Goal: Use online tool/utility: Utilize a website feature to perform a specific function

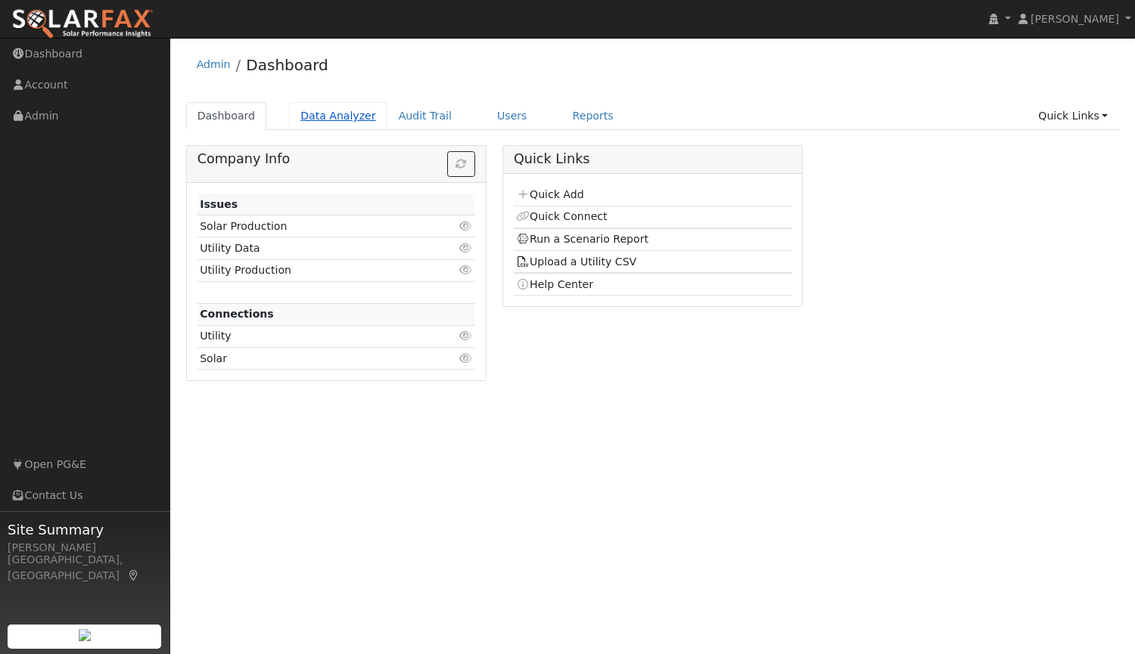
click at [345, 104] on link "Data Analyzer" at bounding box center [338, 116] width 98 height 28
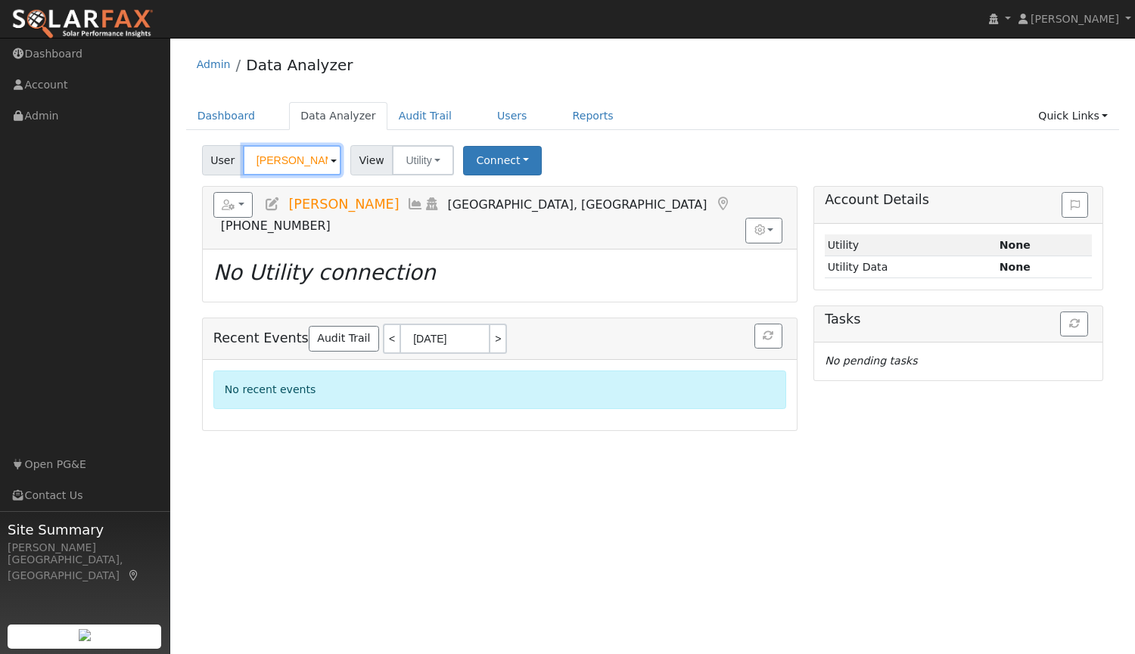
drag, startPoint x: 320, startPoint y: 160, endPoint x: 180, endPoint y: 150, distance: 140.3
click at [180, 150] on div "Edit User: New Select an Ac... New Account Nickname Cancel Create Are you sure …" at bounding box center [652, 288] width 949 height 286
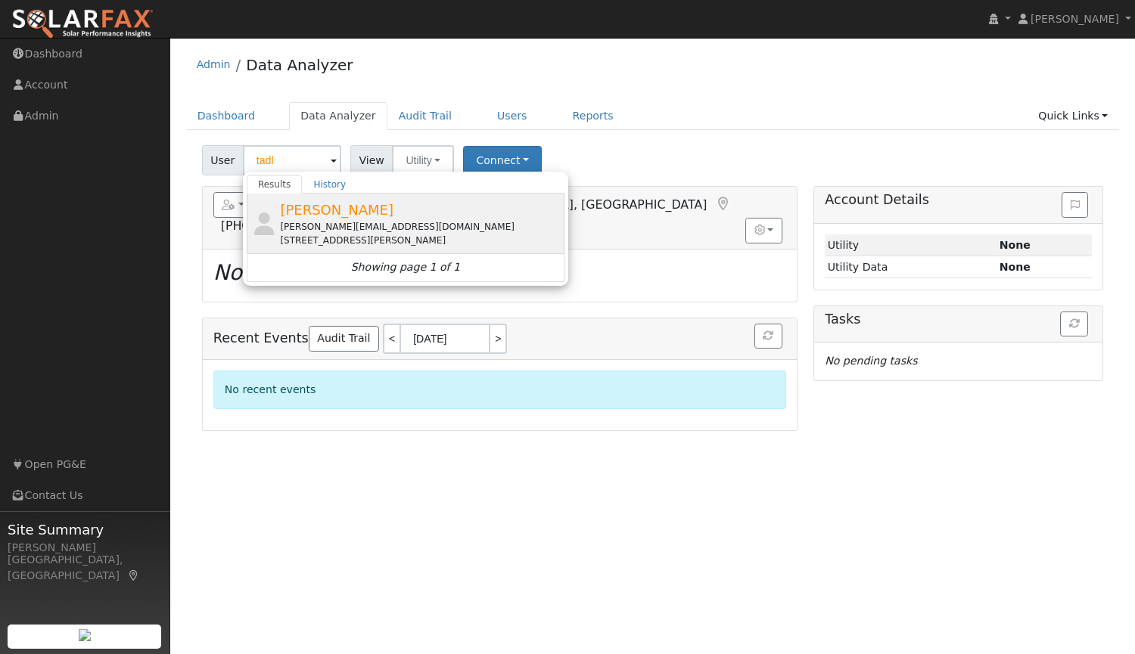
click at [308, 213] on span "[PERSON_NAME]" at bounding box center [336, 210] width 113 height 16
type input "[PERSON_NAME]"
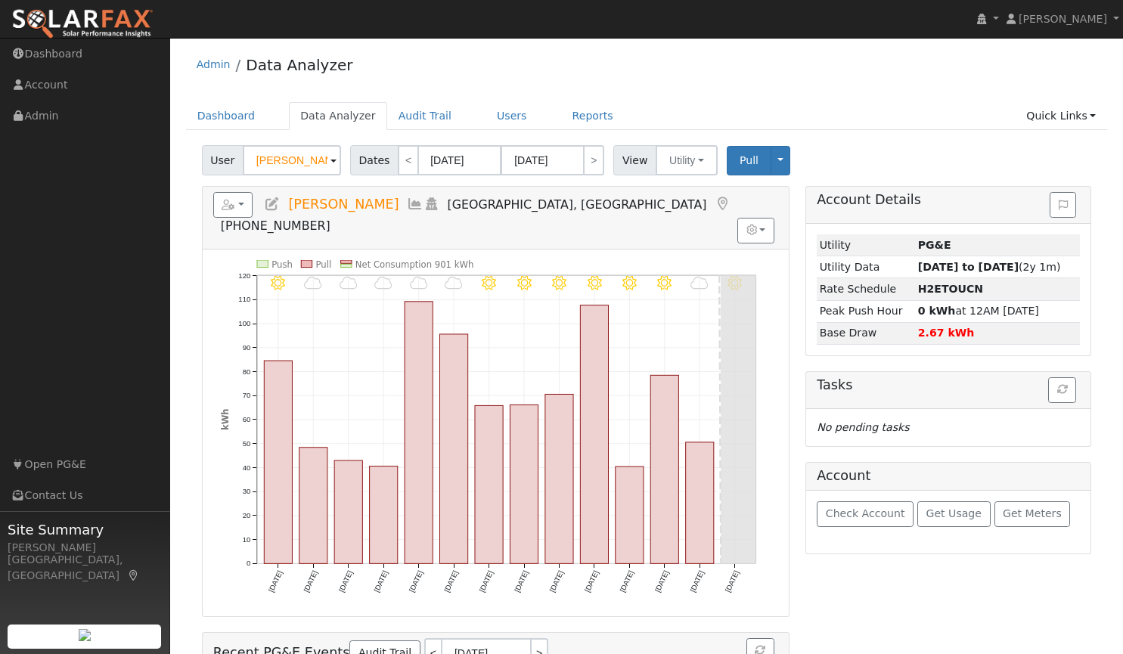
scroll to position [110, 0]
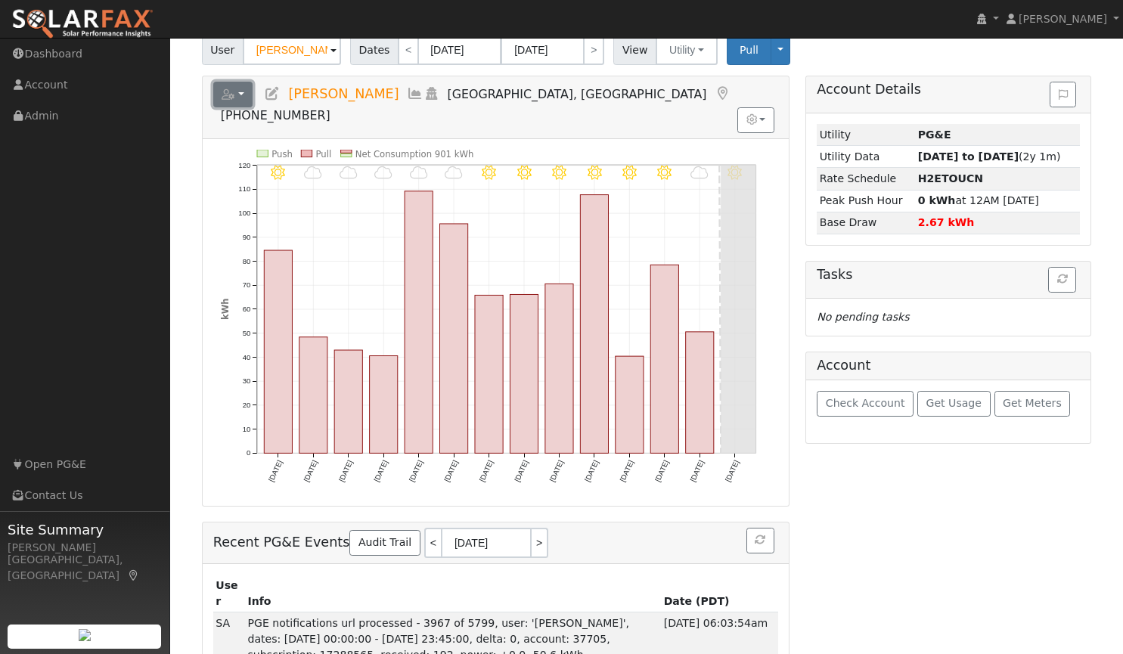
click at [250, 91] on button "button" at bounding box center [233, 95] width 40 height 26
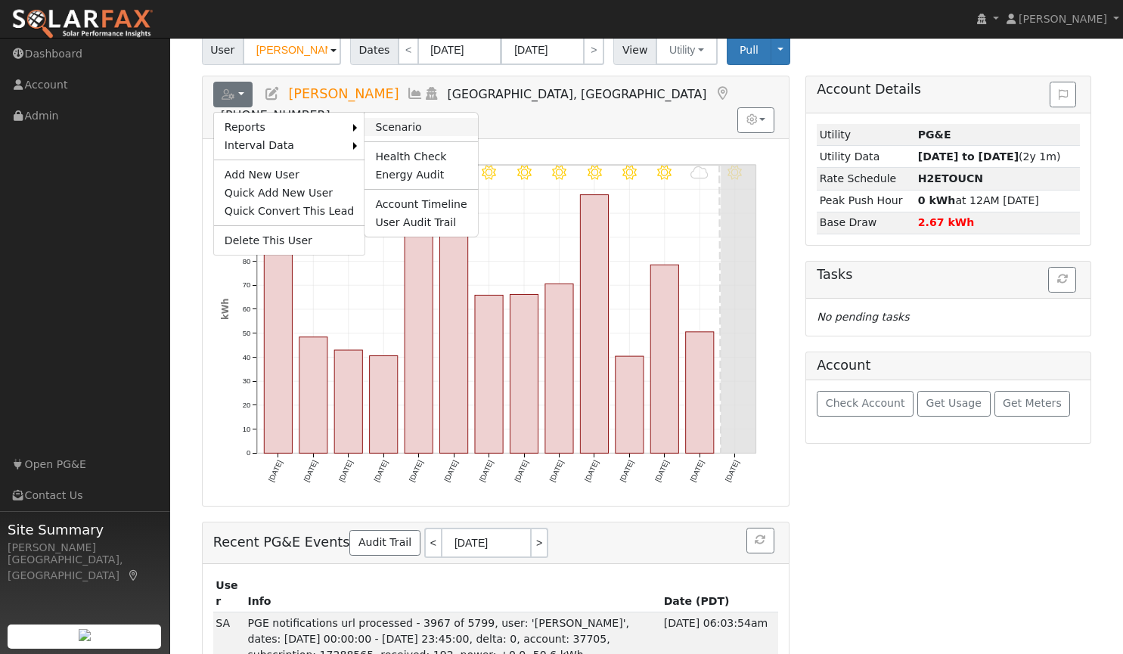
click at [370, 125] on link "Scenario" at bounding box center [421, 127] width 113 height 18
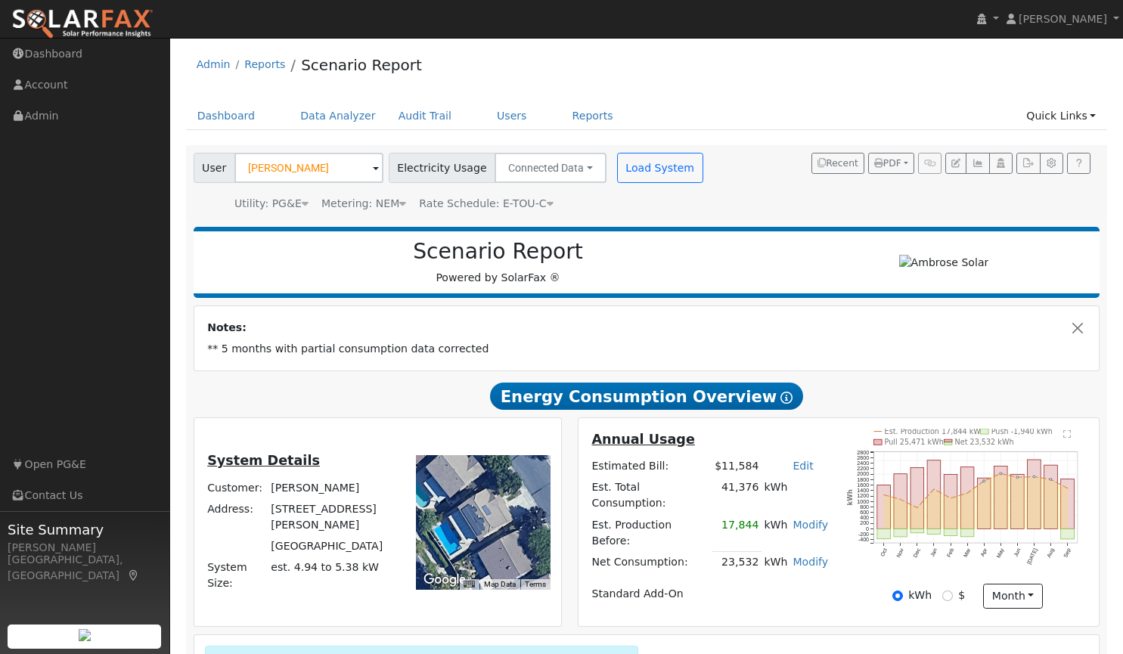
scroll to position [228, 0]
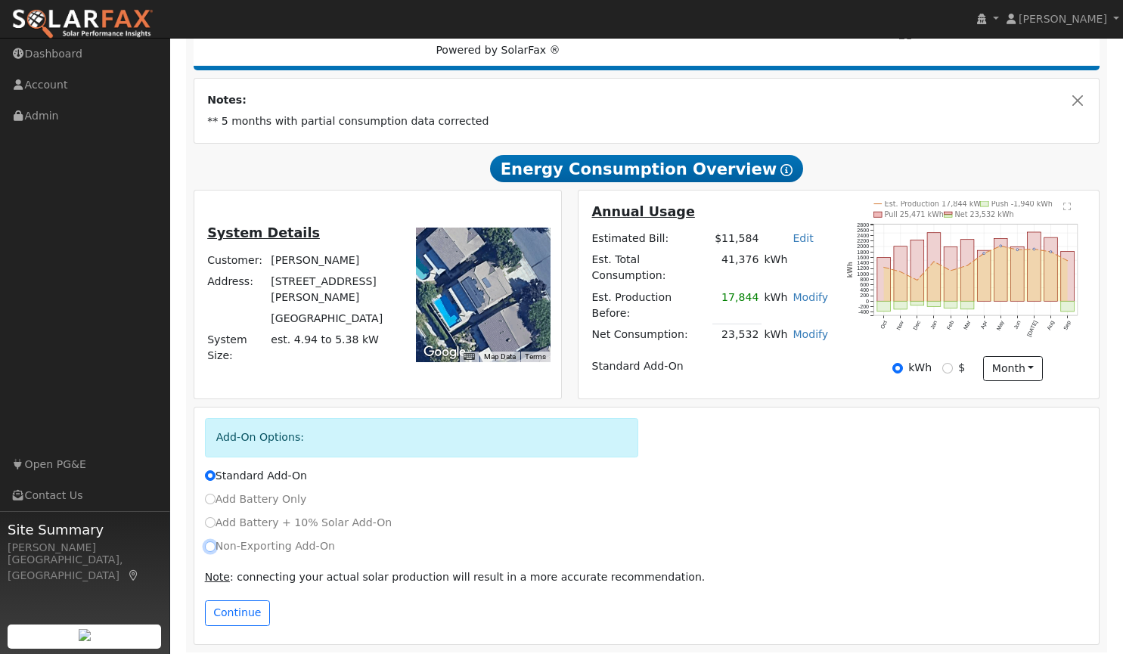
click at [210, 542] on input "Non-Exporting Add-On" at bounding box center [210, 547] width 11 height 11
radio input "true"
radio input "false"
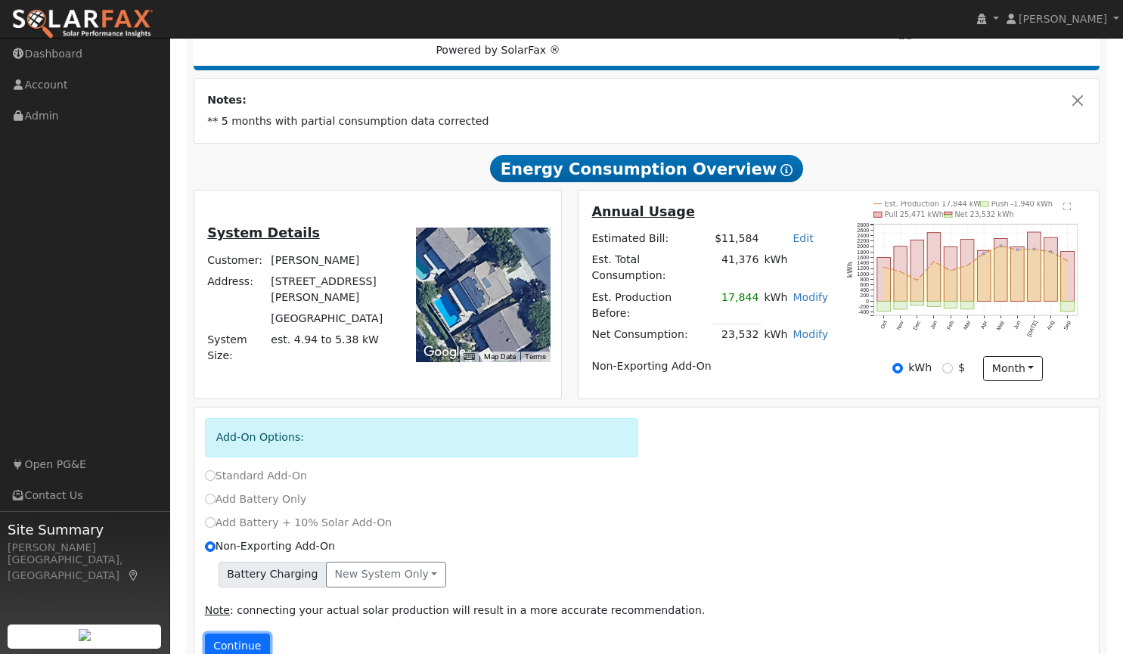
click at [249, 634] on button "Continue" at bounding box center [237, 647] width 65 height 26
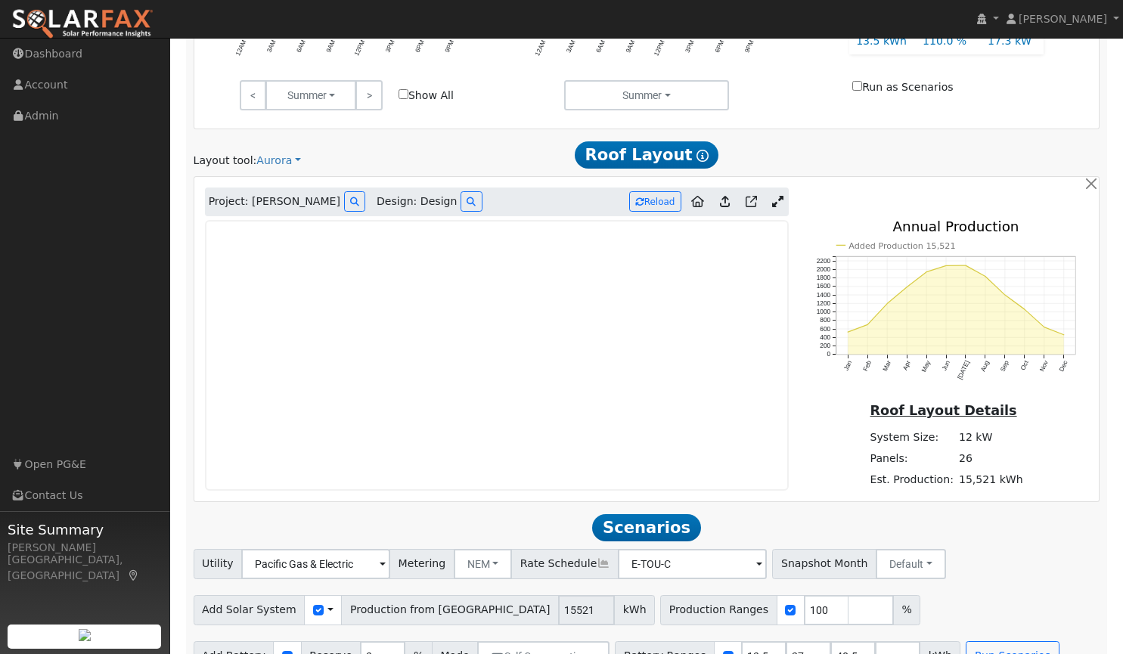
scroll to position [995, 0]
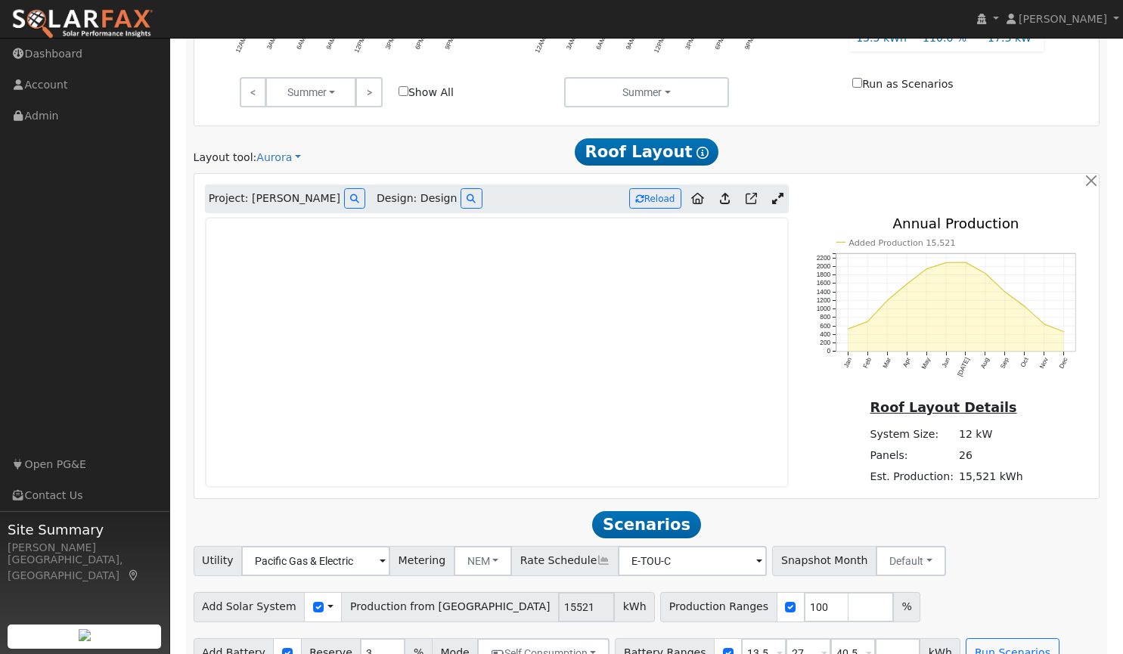
click at [777, 193] on icon at bounding box center [777, 198] width 11 height 11
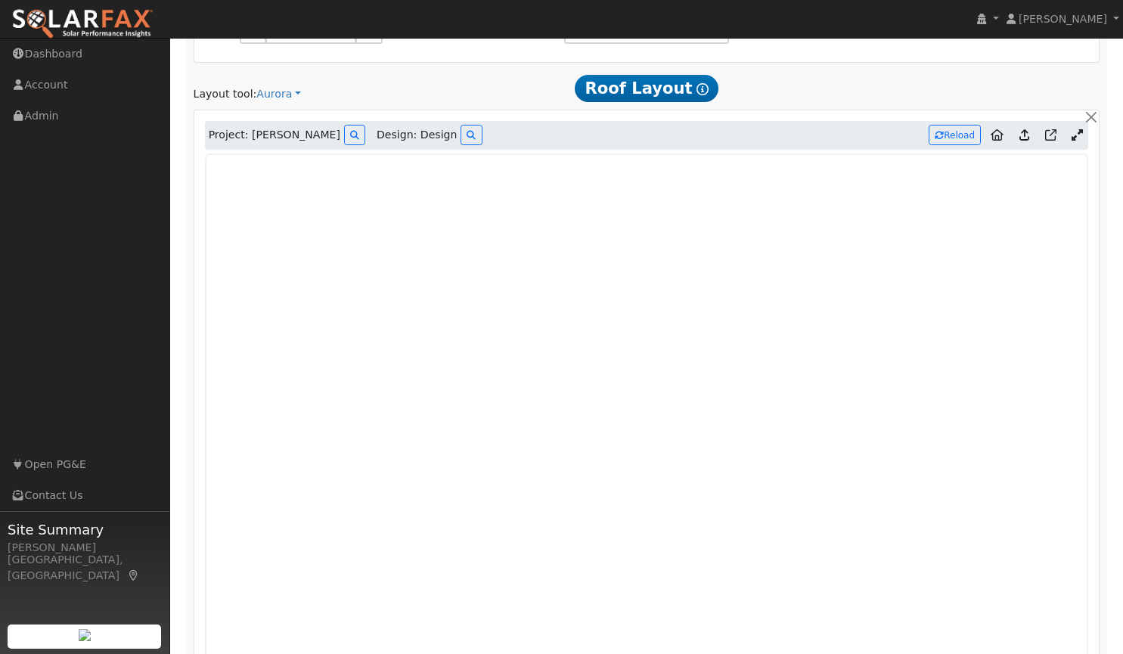
scroll to position [1031, 0]
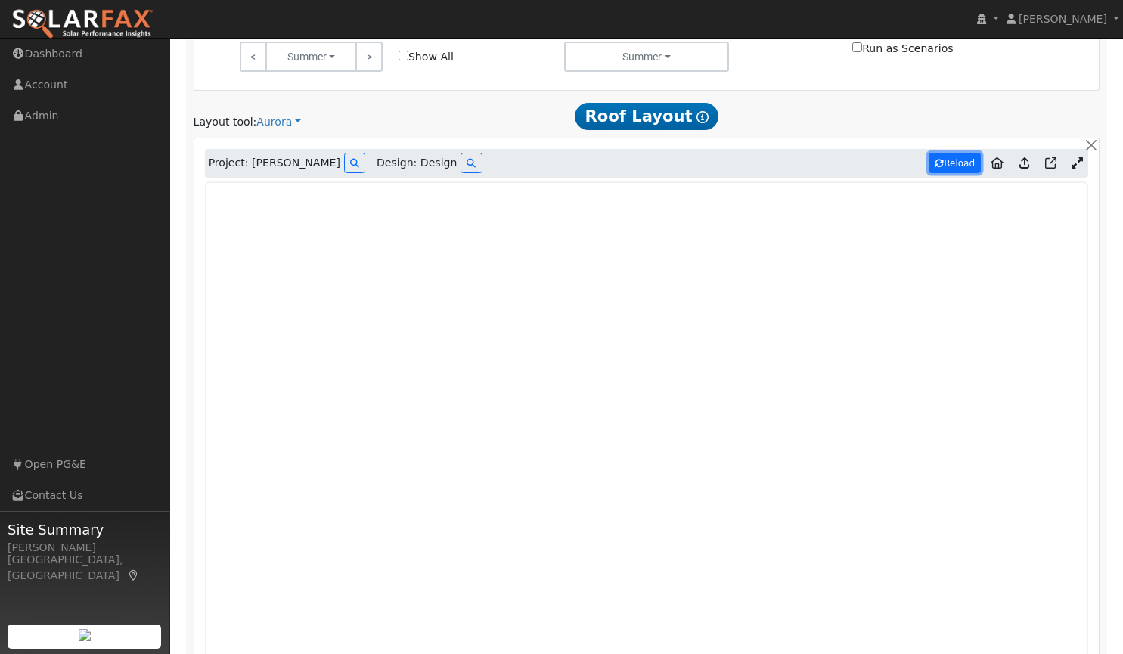
click at [951, 158] on button "Reload" at bounding box center [955, 163] width 52 height 20
type input "11880"
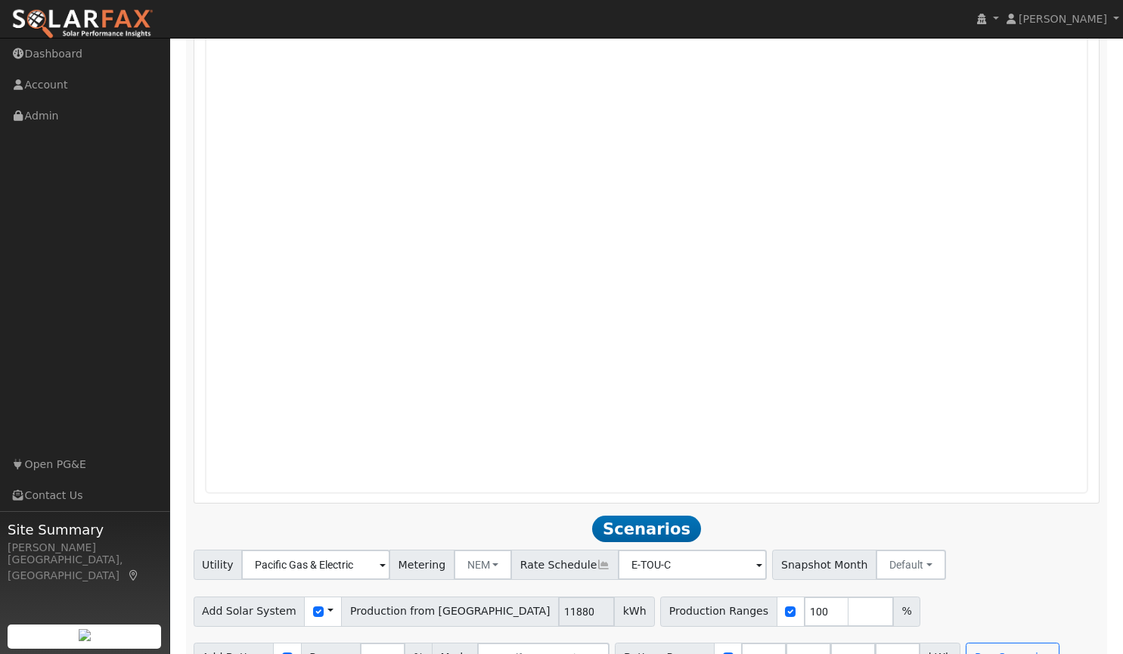
scroll to position [1344, 0]
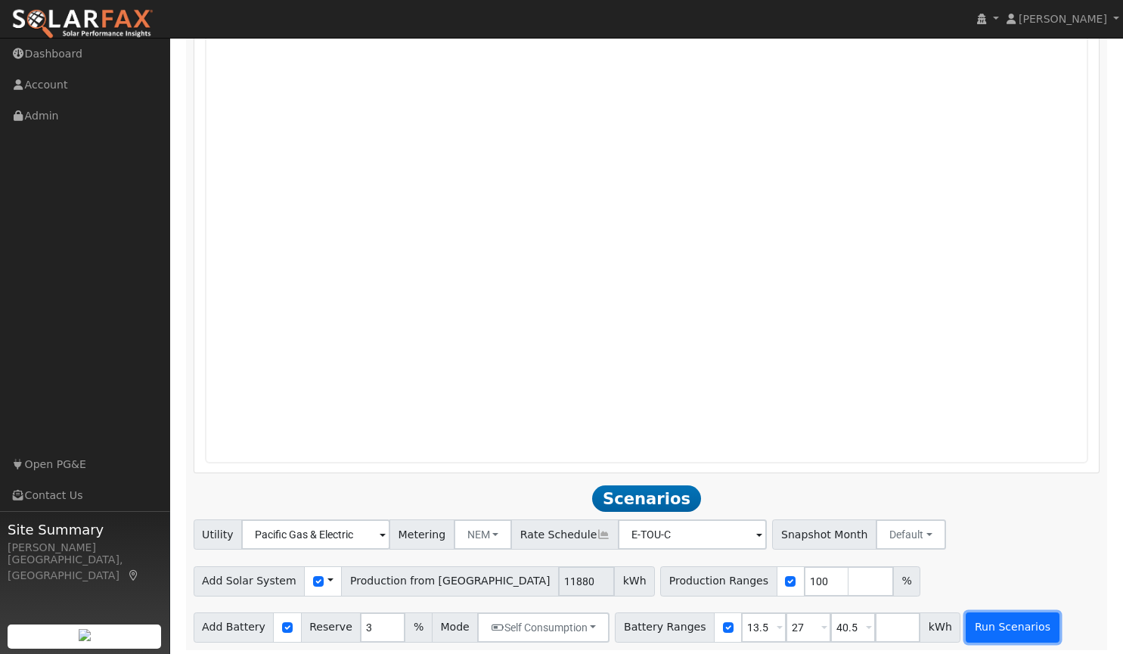
click at [970, 621] on button "Run Scenarios" at bounding box center [1012, 628] width 93 height 30
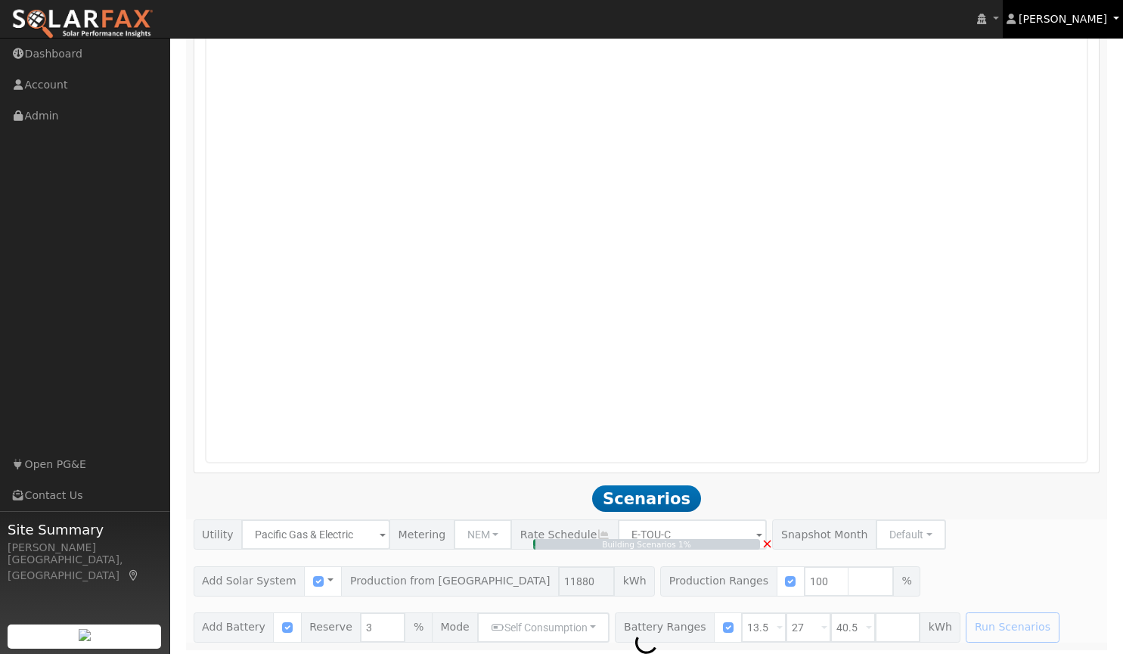
type input "7.9"
